Goal: Task Accomplishment & Management: Manage account settings

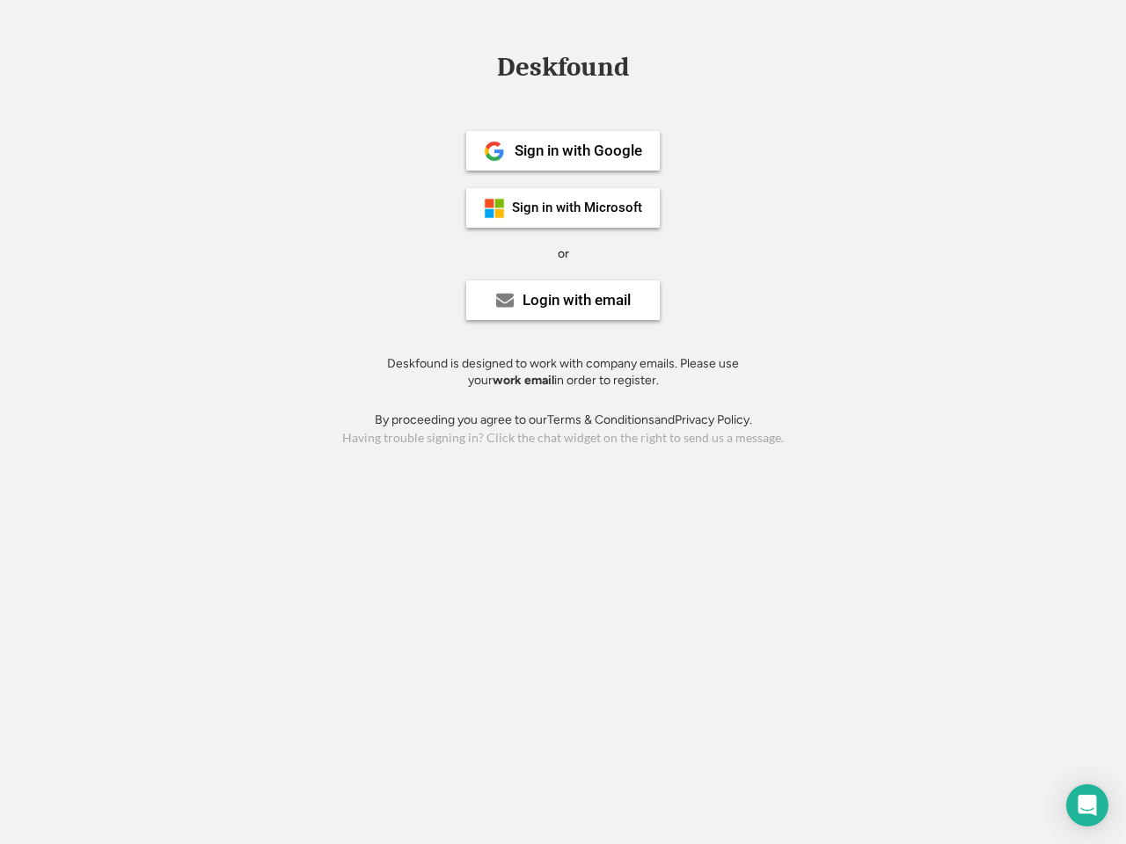
click at [563, 252] on div "or" at bounding box center [563, 254] width 11 height 18
click at [563, 70] on div "Deskfound" at bounding box center [563, 67] width 150 height 27
click at [481, 66] on div "Deskfound" at bounding box center [563, 70] width 1126 height 33
click at [563, 70] on div "Deskfound" at bounding box center [563, 67] width 150 height 27
click at [563, 253] on div "or" at bounding box center [563, 254] width 11 height 18
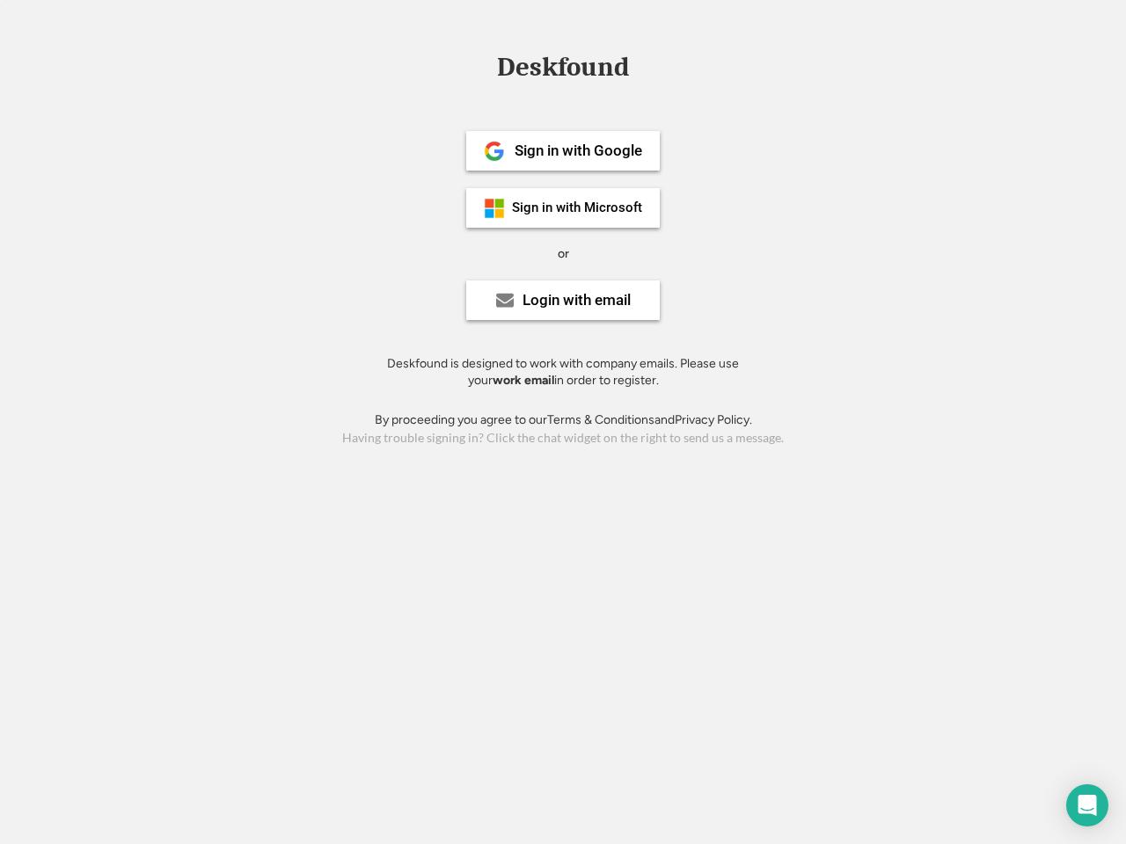
click at [563, 150] on div "Sign in with Google" at bounding box center [579, 150] width 128 height 15
click at [578, 150] on div "Sign in with Google" at bounding box center [579, 150] width 128 height 15
click at [494, 151] on img at bounding box center [494, 151] width 21 height 21
click at [563, 208] on div "Sign in with Microsoft" at bounding box center [577, 207] width 130 height 13
click at [578, 208] on div "Sign in with Microsoft" at bounding box center [577, 207] width 130 height 13
